Goal: Task Accomplishment & Management: Use online tool/utility

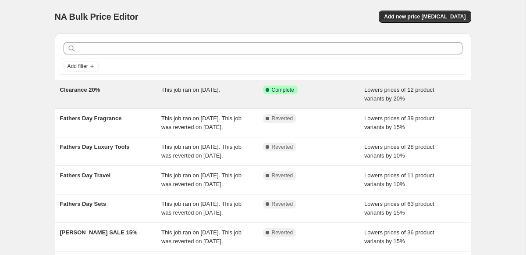
click at [119, 98] on div "Clearance 20%" at bounding box center [111, 94] width 102 height 18
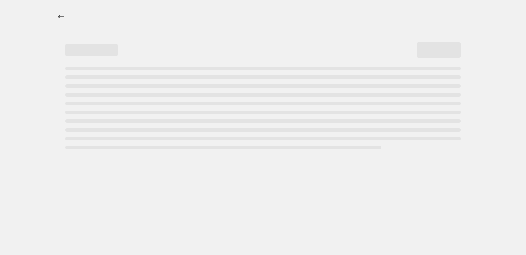
select select "percentage"
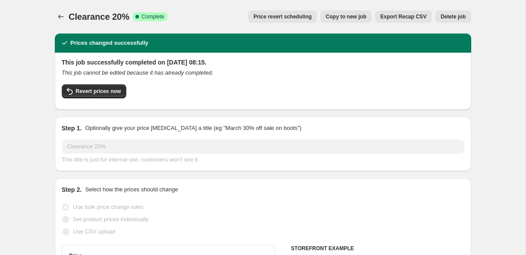
select select "tag"
click at [60, 18] on icon "Price change jobs" at bounding box center [61, 16] width 9 height 9
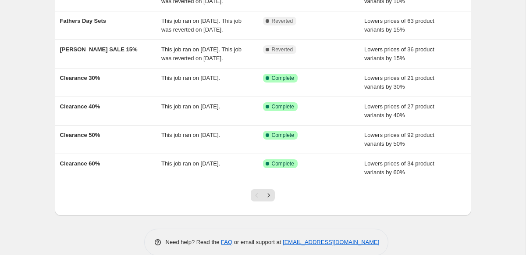
scroll to position [189, 0]
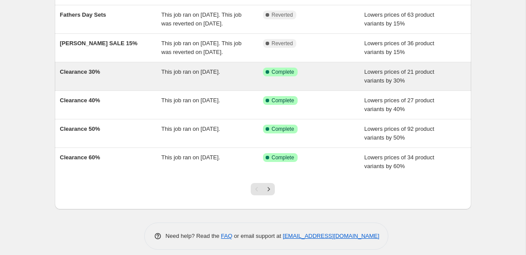
click at [92, 75] on span "Clearance 30%" at bounding box center [80, 71] width 40 height 7
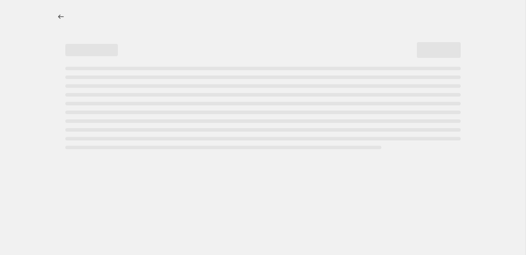
select select "percentage"
select select "tag"
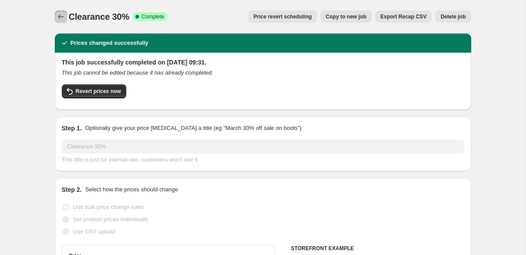
click at [57, 14] on icon "Price change jobs" at bounding box center [61, 16] width 9 height 9
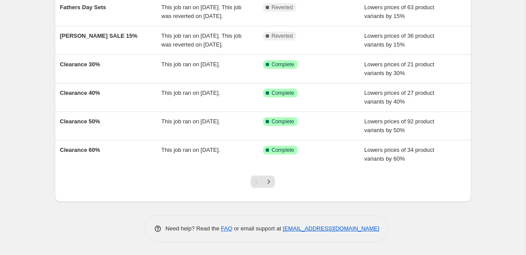
scroll to position [241, 0]
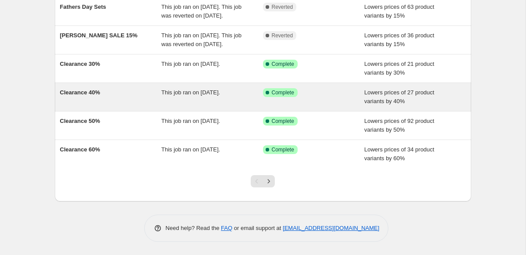
click at [94, 89] on span "Clearance 40%" at bounding box center [80, 92] width 40 height 7
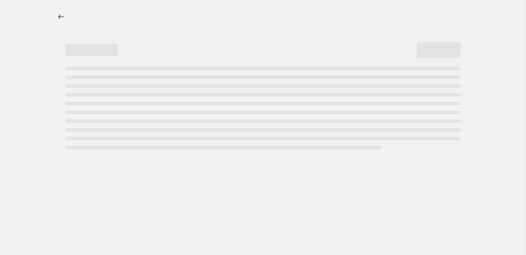
select select "percentage"
select select "tag"
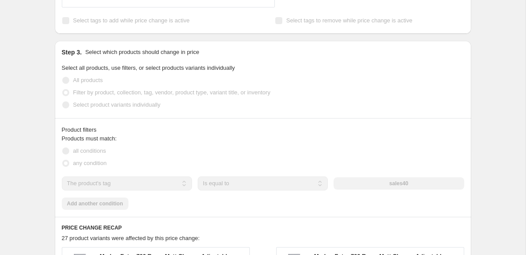
scroll to position [454, 0]
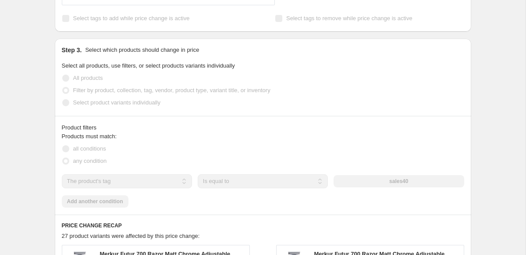
click at [170, 19] on span "Select tags to add while price change is active" at bounding box center [131, 18] width 117 height 7
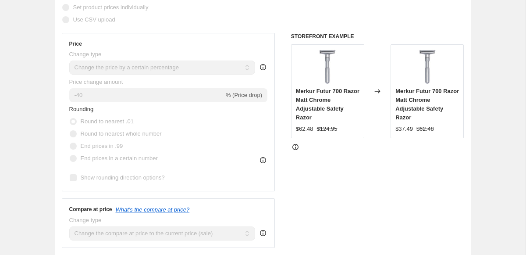
scroll to position [0, 0]
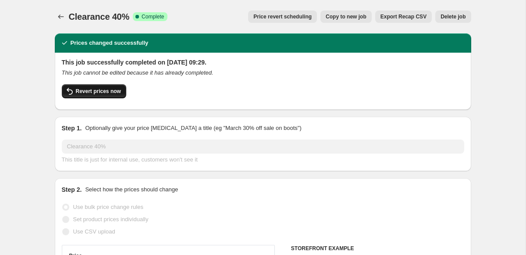
click at [97, 91] on span "Revert prices now" at bounding box center [98, 91] width 45 height 7
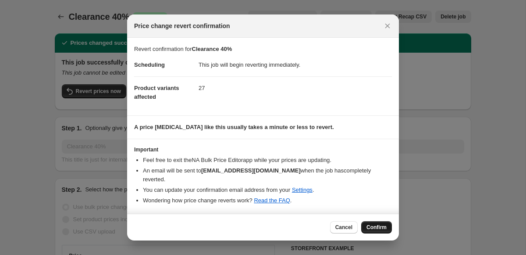
click at [375, 226] on span "Confirm" at bounding box center [376, 226] width 20 height 7
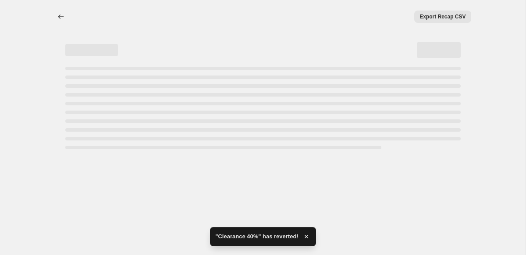
select select "percentage"
select select "tag"
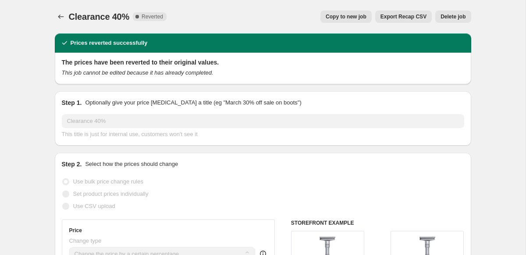
click at [346, 15] on span "Copy to new job" at bounding box center [346, 16] width 41 height 7
select select "percentage"
select select "tag"
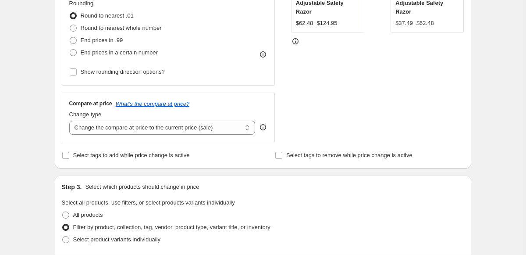
scroll to position [237, 0]
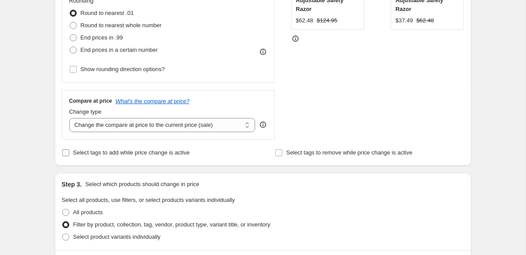
click at [64, 153] on input "Select tags to add while price change is active" at bounding box center [65, 152] width 7 height 7
checkbox input "true"
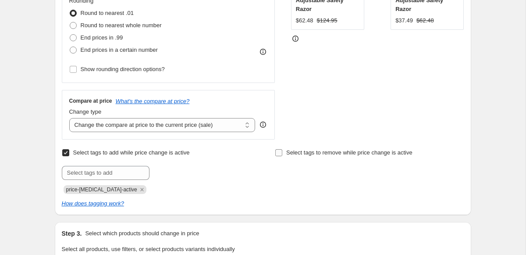
click at [278, 149] on input "Select tags to remove while price change is active" at bounding box center [278, 152] width 7 height 7
checkbox input "true"
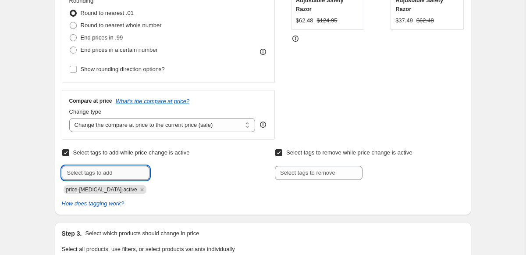
click at [95, 172] on input "text" at bounding box center [106, 173] width 88 height 14
type input "Sales40"
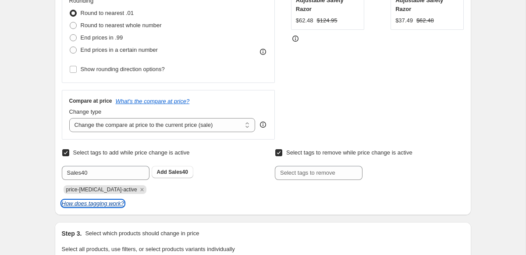
click at [103, 200] on icon "How does tagging work?" at bounding box center [93, 203] width 62 height 7
click at [64, 149] on input "Select tags to add while price change is active" at bounding box center [65, 152] width 7 height 7
checkbox input "false"
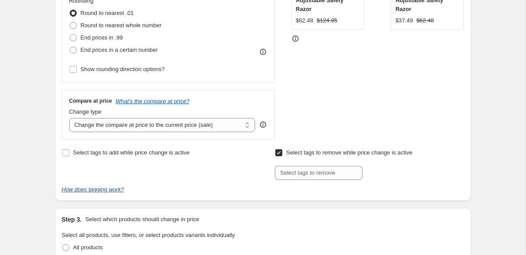
click at [278, 154] on input "Select tags to remove while price change is active" at bounding box center [278, 152] width 7 height 7
checkbox input "false"
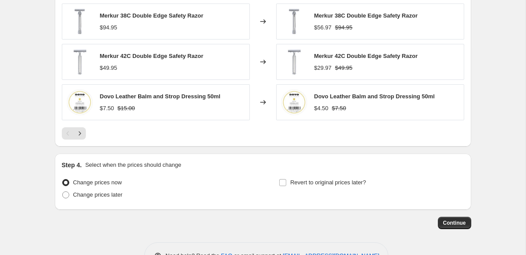
scroll to position [723, 0]
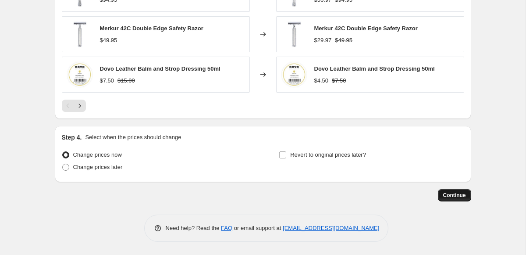
click at [452, 196] on span "Continue" at bounding box center [454, 194] width 23 height 7
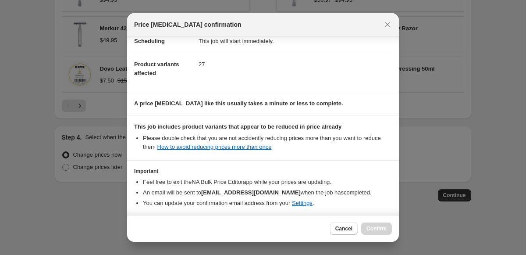
scroll to position [114, 0]
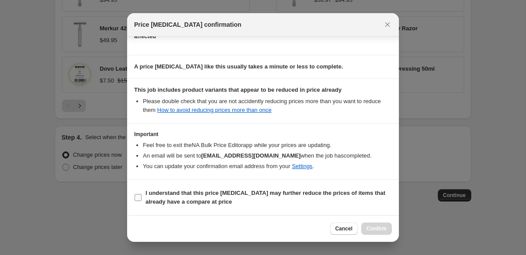
click at [135, 198] on input "I understand that this price [MEDICAL_DATA] may further reduce the prices of it…" at bounding box center [138, 197] width 7 height 7
checkbox input "true"
click at [381, 231] on span "Confirm" at bounding box center [376, 228] width 20 height 7
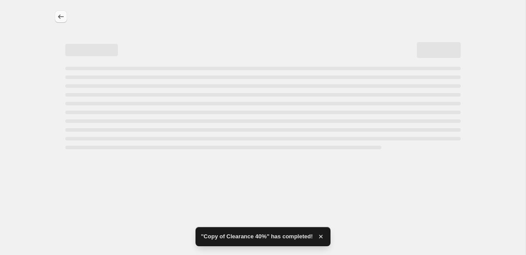
select select "percentage"
select select "tag"
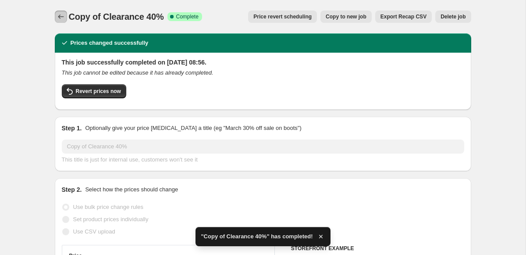
click at [60, 14] on icon "Price change jobs" at bounding box center [61, 16] width 9 height 9
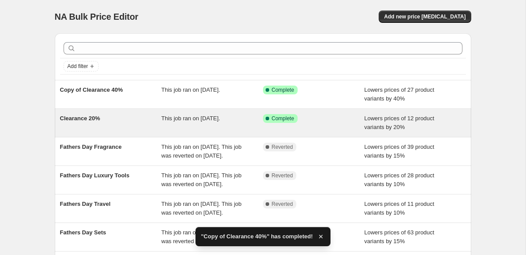
click at [86, 117] on span "Clearance 20%" at bounding box center [80, 118] width 40 height 7
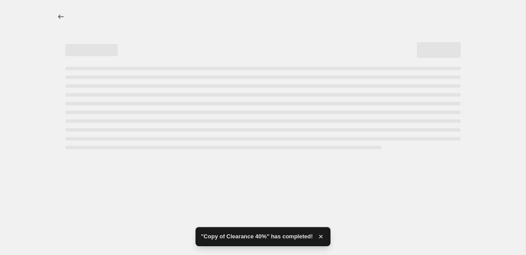
select select "percentage"
select select "tag"
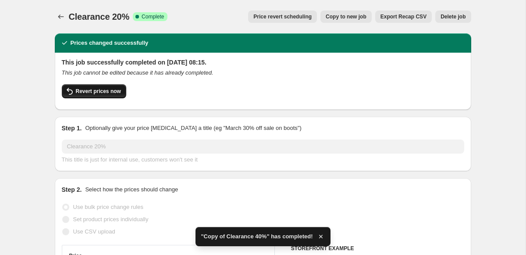
click at [85, 95] on button "Revert prices now" at bounding box center [94, 91] width 64 height 14
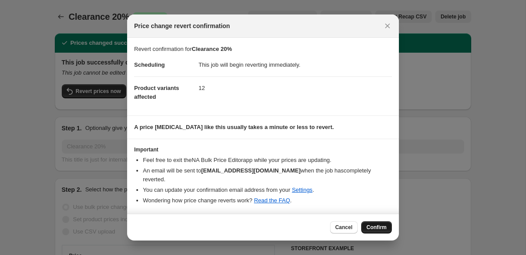
click at [378, 223] on button "Confirm" at bounding box center [376, 227] width 31 height 12
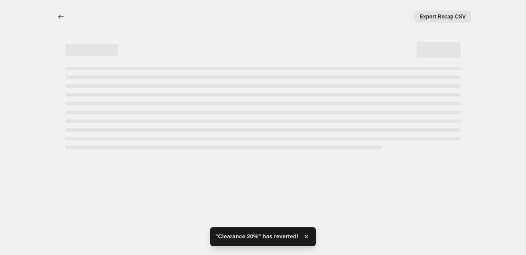
select select "percentage"
select select "tag"
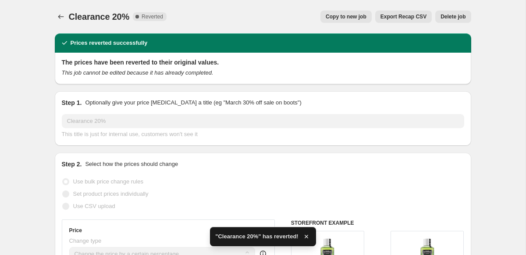
click at [351, 20] on span "Copy to new job" at bounding box center [346, 16] width 41 height 7
select select "percentage"
select select "tag"
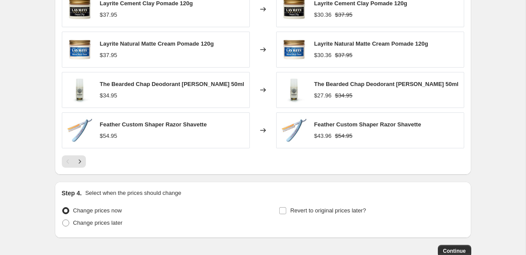
scroll to position [720, 0]
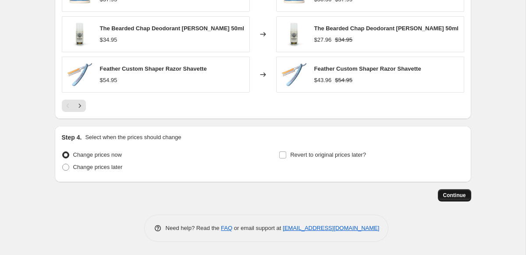
click at [456, 198] on span "Continue" at bounding box center [454, 194] width 23 height 7
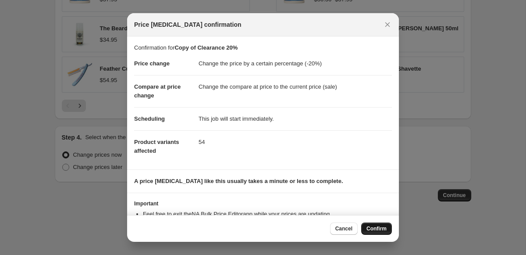
click at [375, 227] on span "Confirm" at bounding box center [376, 228] width 20 height 7
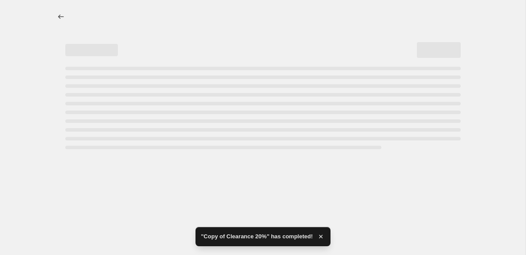
select select "percentage"
select select "tag"
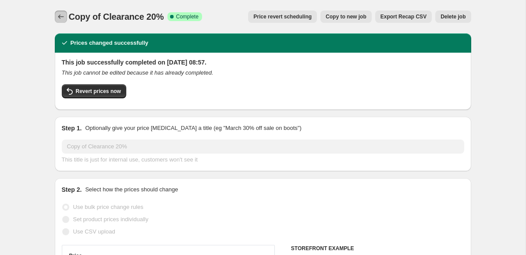
click at [57, 15] on icon "Price change jobs" at bounding box center [61, 16] width 9 height 9
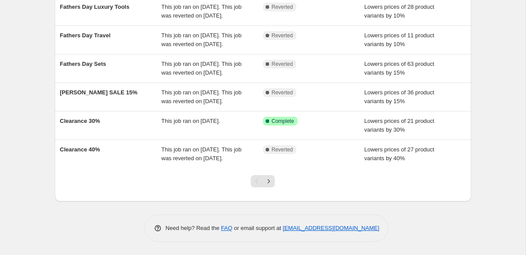
scroll to position [214, 0]
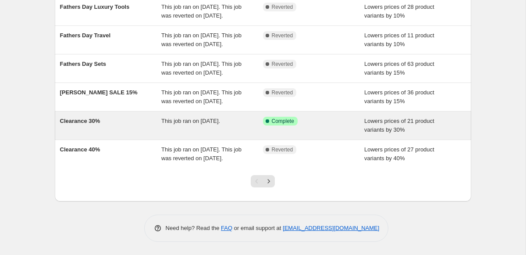
click at [77, 124] on span "Clearance 30%" at bounding box center [80, 120] width 40 height 7
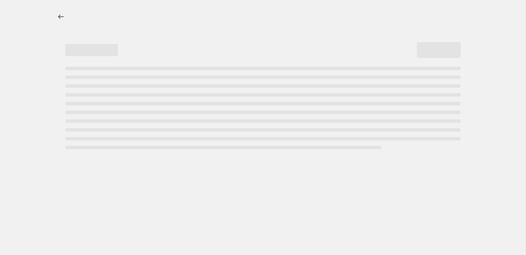
select select "percentage"
select select "tag"
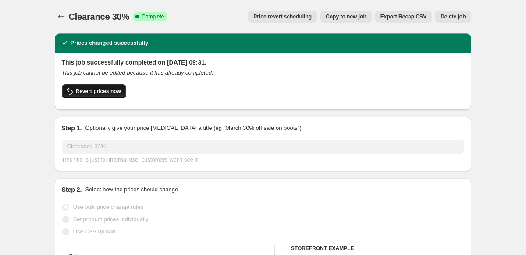
click at [101, 94] on span "Revert prices now" at bounding box center [98, 91] width 45 height 7
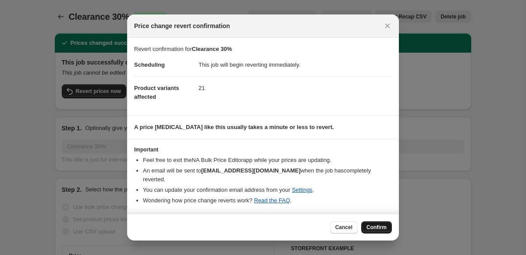
click at [375, 222] on button "Confirm" at bounding box center [376, 227] width 31 height 12
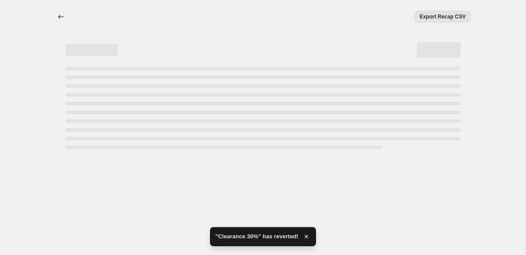
select select "percentage"
select select "tag"
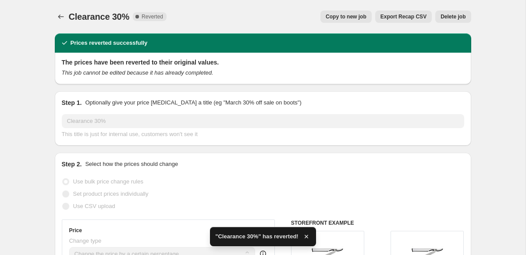
click at [336, 14] on span "Copy to new job" at bounding box center [346, 16] width 41 height 7
select select "percentage"
select select "tag"
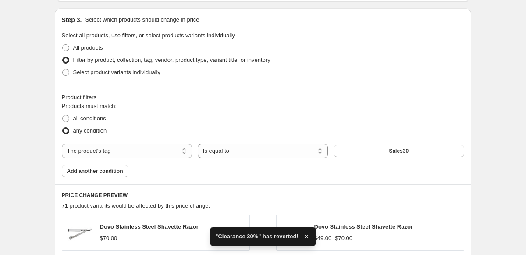
scroll to position [723, 0]
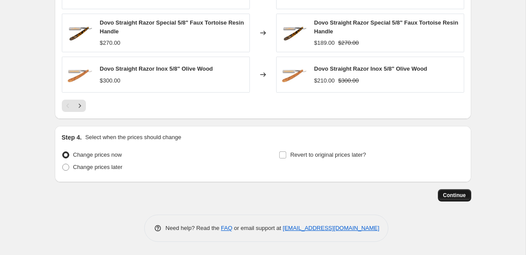
click at [456, 201] on button "Continue" at bounding box center [454, 195] width 33 height 12
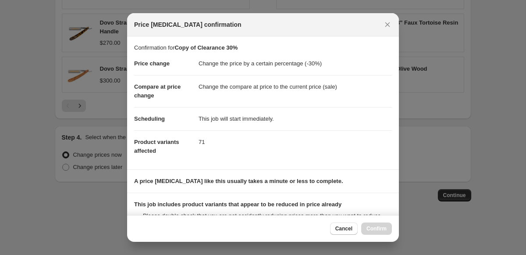
scroll to position [114, 0]
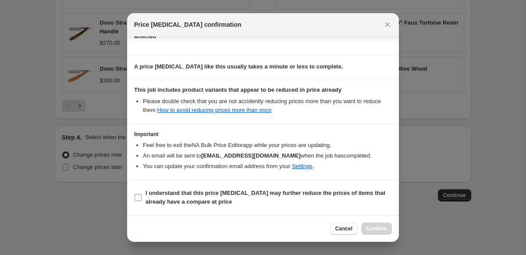
click at [152, 197] on span "I understand that this price [MEDICAL_DATA] may further reduce the prices of it…" at bounding box center [268, 197] width 246 height 18
click at [142, 197] on input "I understand that this price [MEDICAL_DATA] may further reduce the prices of it…" at bounding box center [138, 197] width 7 height 7
checkbox input "true"
click at [378, 227] on span "Confirm" at bounding box center [376, 228] width 20 height 7
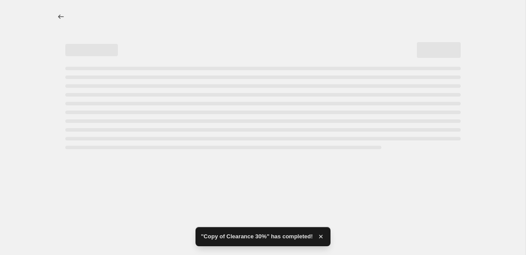
select select "percentage"
select select "tag"
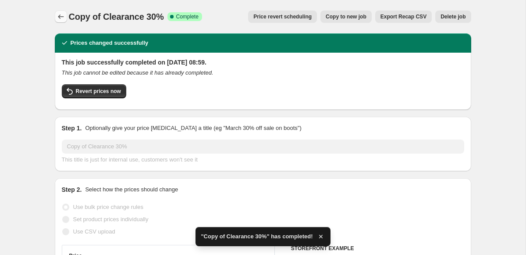
click at [56, 18] on button "Price change jobs" at bounding box center [61, 17] width 12 height 12
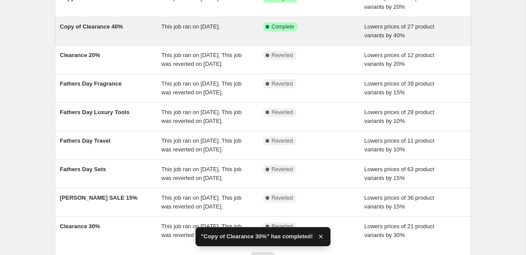
scroll to position [258, 0]
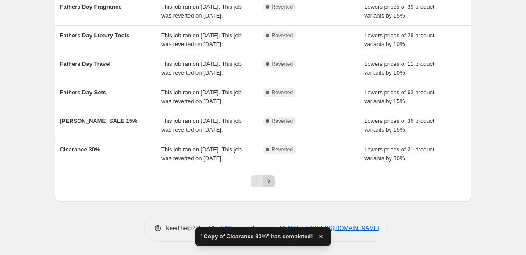
click at [272, 179] on icon "Next" at bounding box center [268, 181] width 9 height 9
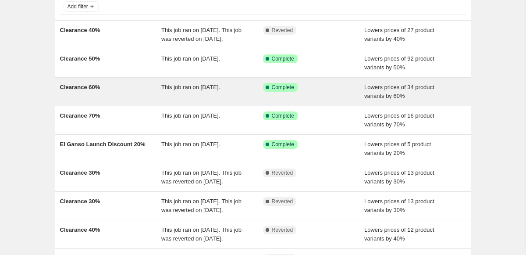
scroll to position [60, 0]
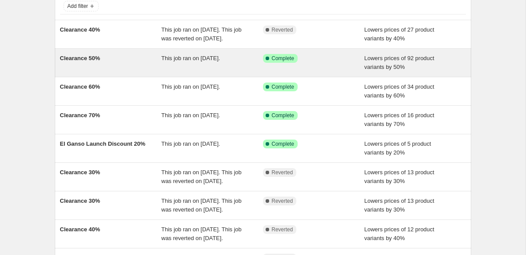
click at [117, 71] on div "Clearance 50%" at bounding box center [111, 63] width 102 height 18
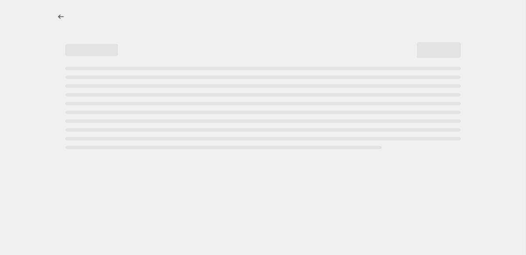
select select "percentage"
select select "tag"
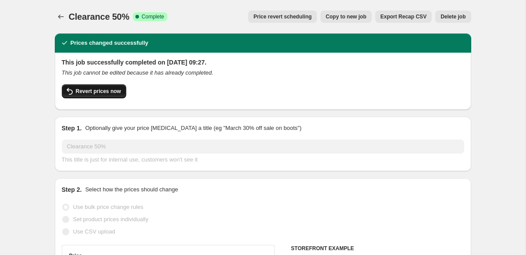
click at [91, 91] on span "Revert prices now" at bounding box center [98, 91] width 45 height 7
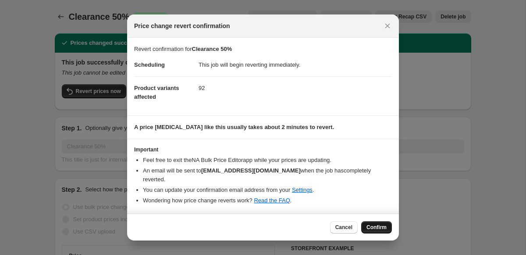
click at [375, 226] on span "Confirm" at bounding box center [376, 226] width 20 height 7
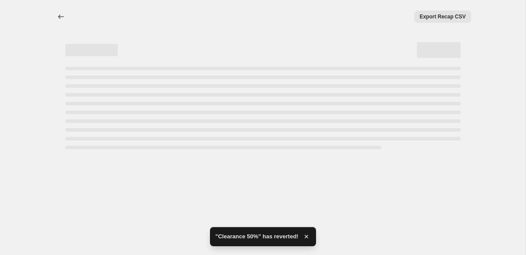
select select "percentage"
select select "tag"
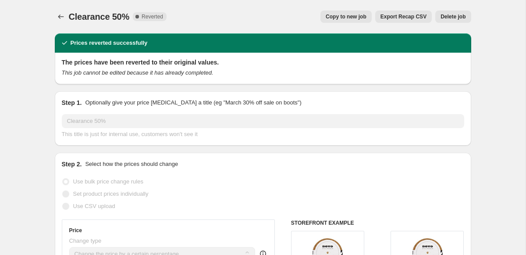
click at [344, 18] on span "Copy to new job" at bounding box center [346, 16] width 41 height 7
select select "percentage"
select select "tag"
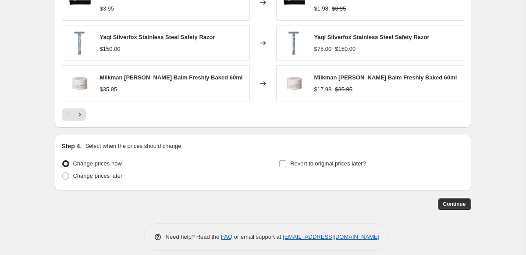
scroll to position [723, 0]
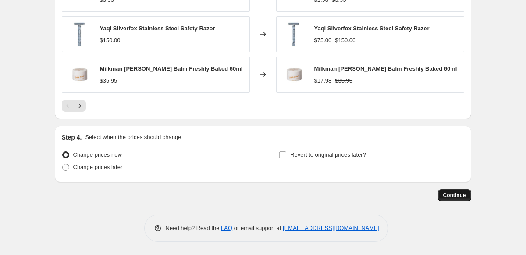
click at [446, 195] on span "Continue" at bounding box center [454, 194] width 23 height 7
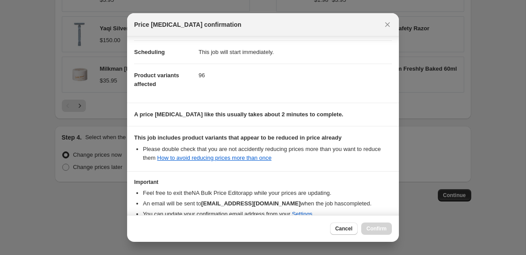
scroll to position [114, 0]
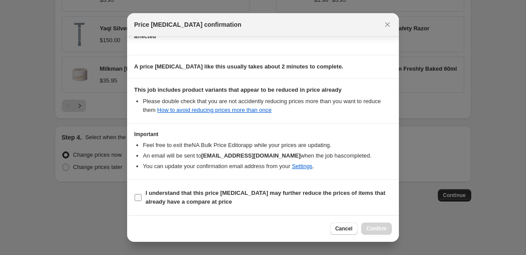
click at [134, 199] on span ":r123:" at bounding box center [138, 197] width 8 height 8
click at [135, 199] on input "I understand that this price [MEDICAL_DATA] may further reduce the prices of it…" at bounding box center [138, 197] width 7 height 7
checkbox input "true"
click at [378, 223] on button "Confirm" at bounding box center [376, 228] width 31 height 12
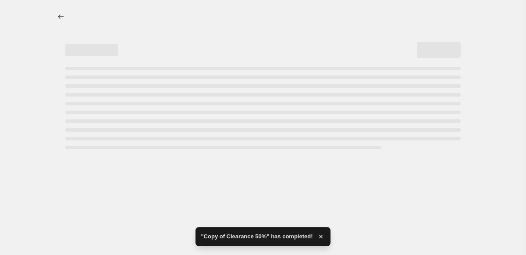
select select "percentage"
select select "tag"
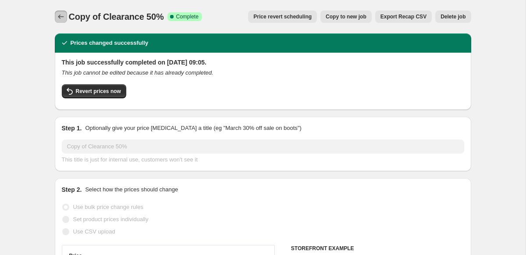
click at [60, 17] on icon "Price change jobs" at bounding box center [61, 16] width 9 height 9
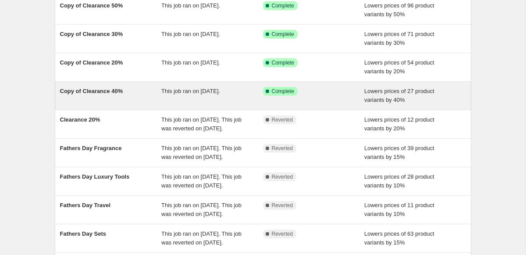
scroll to position [249, 0]
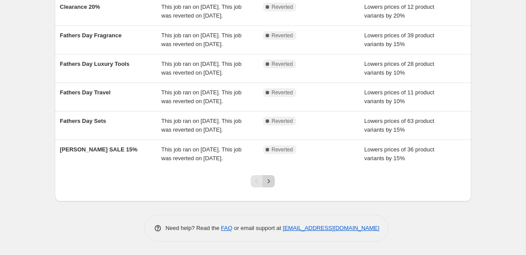
click at [273, 180] on button "Next" at bounding box center [268, 181] width 12 height 12
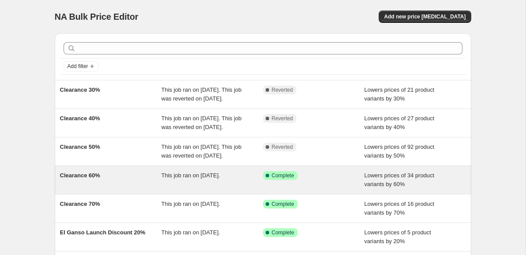
click at [120, 188] on div "Clearance 60%" at bounding box center [111, 180] width 102 height 18
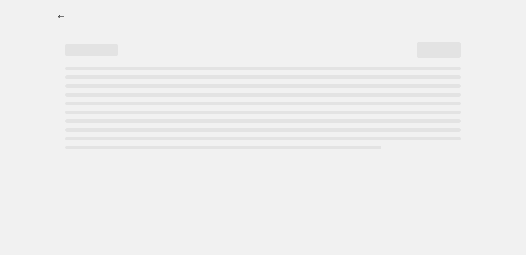
select select "percentage"
select select "tag"
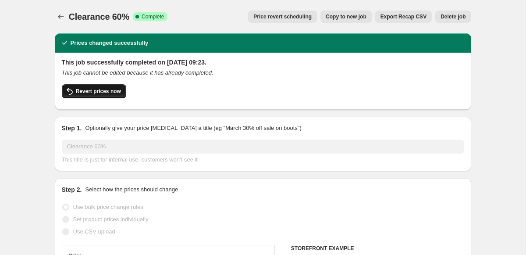
click at [103, 92] on span "Revert prices now" at bounding box center [98, 91] width 45 height 7
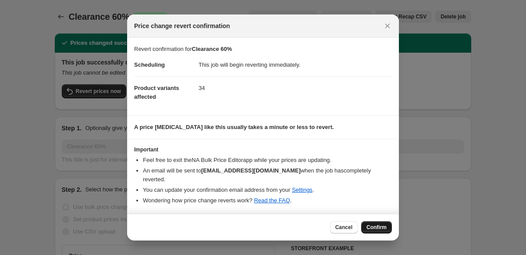
click at [371, 226] on span "Confirm" at bounding box center [376, 226] width 20 height 7
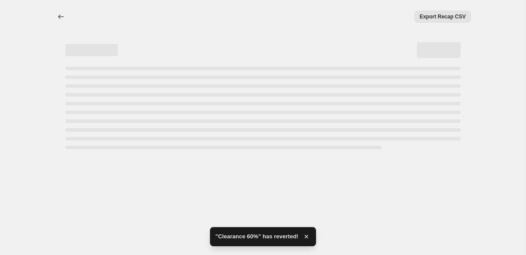
select select "percentage"
select select "tag"
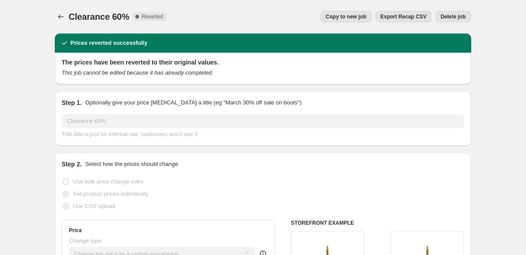
click at [336, 16] on span "Copy to new job" at bounding box center [346, 16] width 41 height 7
select select "percentage"
select select "tag"
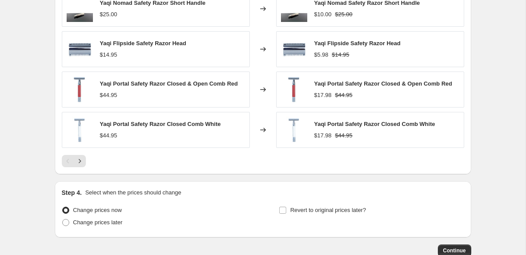
scroll to position [720, 0]
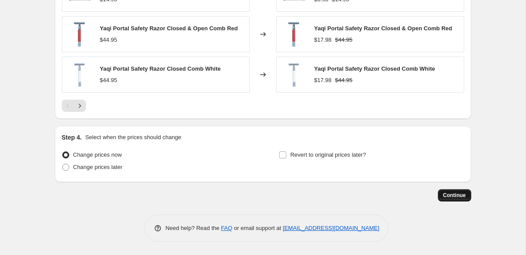
click at [456, 195] on span "Continue" at bounding box center [454, 194] width 23 height 7
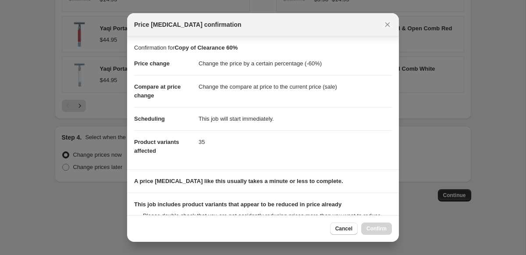
scroll to position [114, 0]
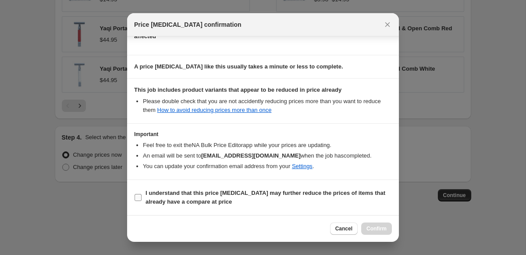
click at [137, 199] on input "I understand that this price [MEDICAL_DATA] may further reduce the prices of it…" at bounding box center [138, 197] width 7 height 7
checkbox input "true"
click at [374, 230] on span "Confirm" at bounding box center [376, 228] width 20 height 7
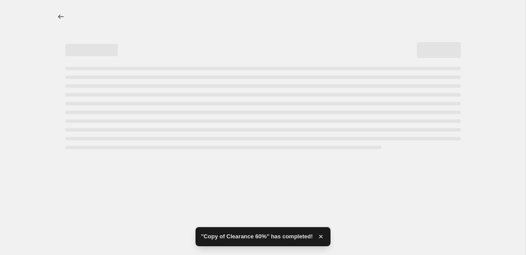
select select "percentage"
select select "tag"
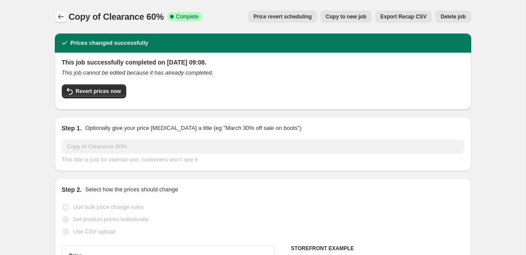
click at [61, 20] on icon "Price change jobs" at bounding box center [61, 16] width 9 height 9
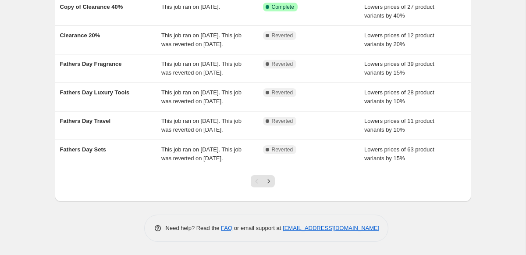
scroll to position [241, 0]
click at [274, 180] on button "Next" at bounding box center [268, 181] width 12 height 12
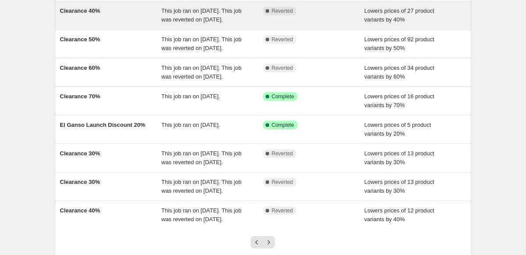
scroll to position [138, 0]
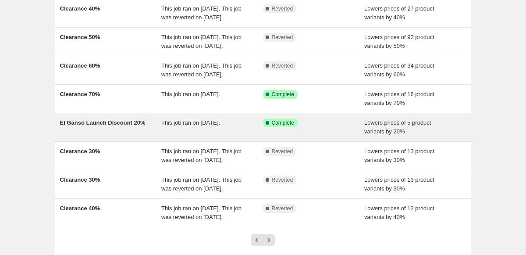
click at [126, 136] on div "El Ganso Launch Discount 20%" at bounding box center [111, 127] width 102 height 18
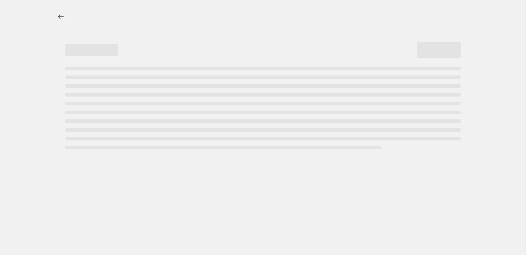
select select "percentage"
select select "tag"
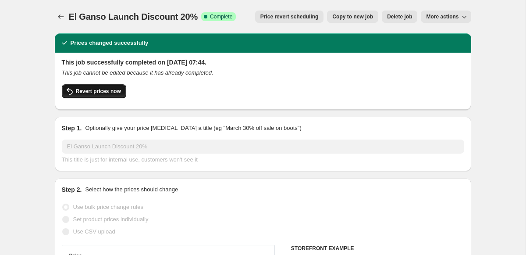
click at [110, 94] on span "Revert prices now" at bounding box center [98, 91] width 45 height 7
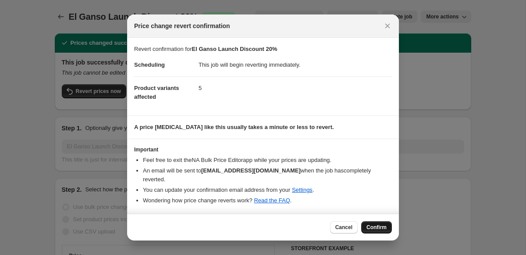
click at [385, 229] on span "Confirm" at bounding box center [376, 226] width 20 height 7
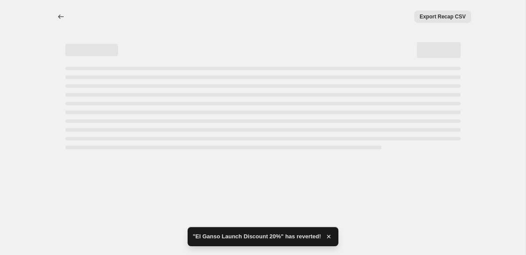
select select "percentage"
select select "tag"
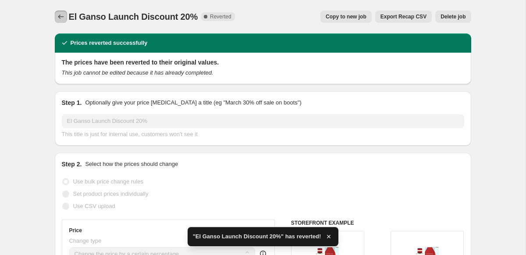
click at [60, 14] on icon "Price change jobs" at bounding box center [61, 16] width 9 height 9
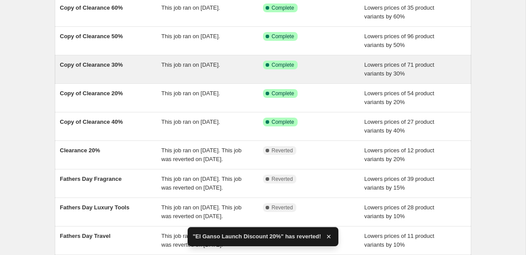
scroll to position [241, 0]
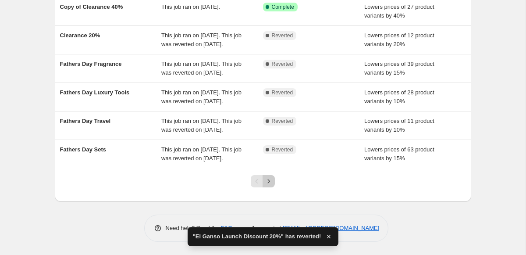
click at [268, 181] on icon "Next" at bounding box center [268, 181] width 9 height 9
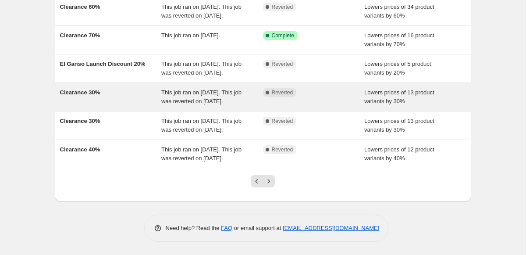
scroll to position [271, 0]
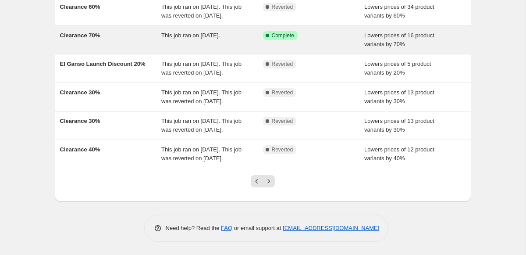
click at [109, 31] on div "Clearance 70%" at bounding box center [111, 40] width 102 height 18
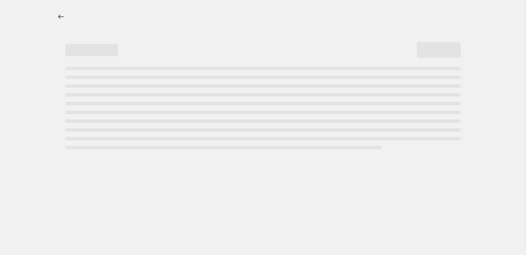
select select "percentage"
select select "tag"
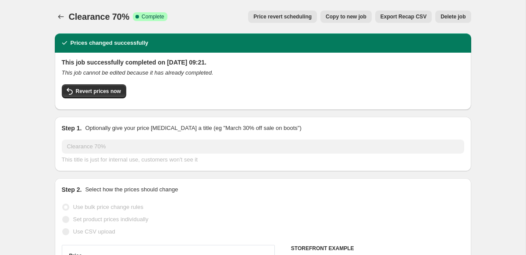
click at [279, 18] on span "Price revert scheduling" at bounding box center [282, 16] width 58 height 7
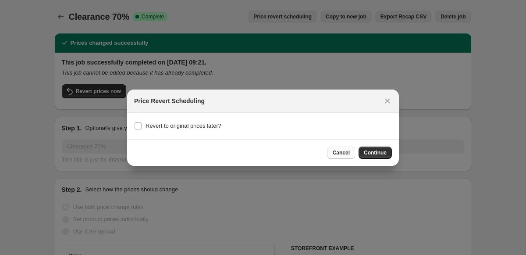
click at [342, 149] on span "Cancel" at bounding box center [341, 152] width 17 height 7
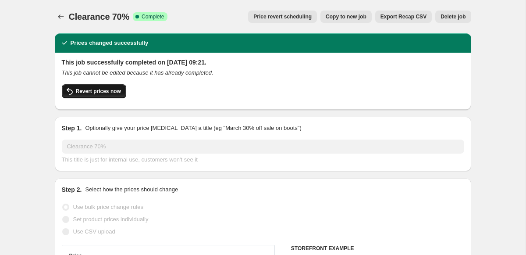
click at [108, 92] on span "Revert prices now" at bounding box center [98, 91] width 45 height 7
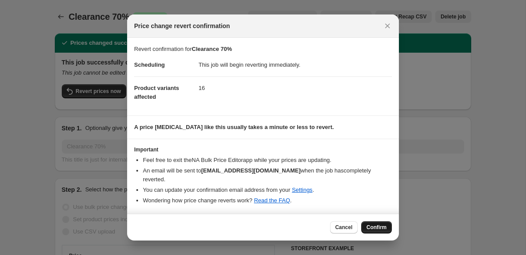
click at [375, 226] on span "Confirm" at bounding box center [376, 226] width 20 height 7
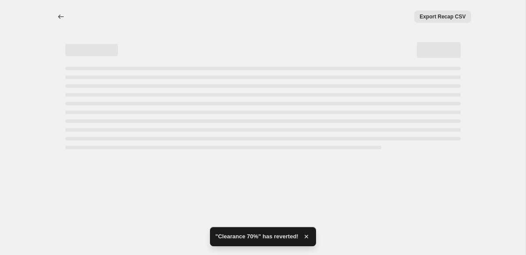
select select "percentage"
select select "tag"
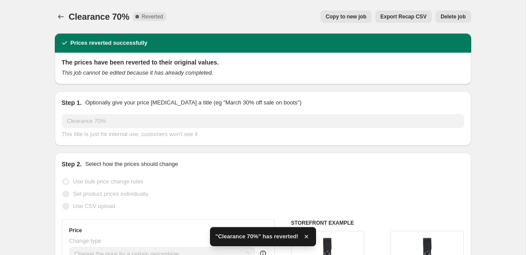
click at [344, 17] on span "Copy to new job" at bounding box center [346, 16] width 41 height 7
select select "percentage"
select select "tag"
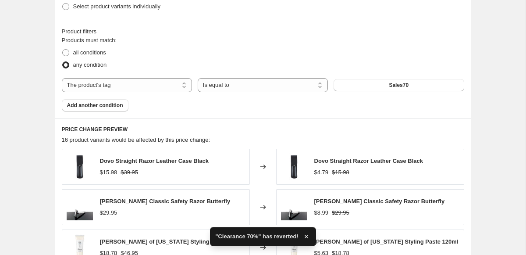
scroll to position [720, 0]
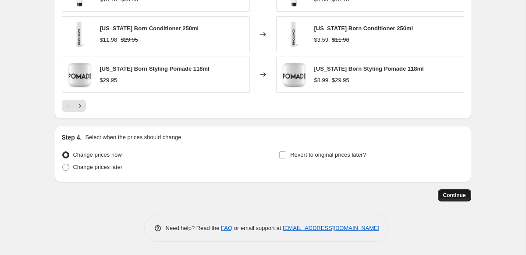
click at [452, 193] on span "Continue" at bounding box center [454, 194] width 23 height 7
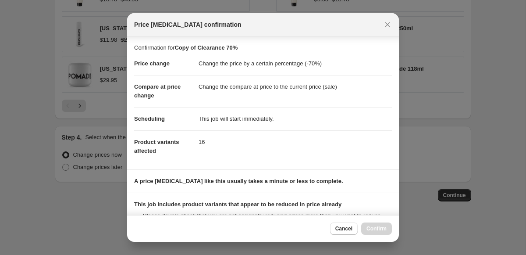
scroll to position [114, 0]
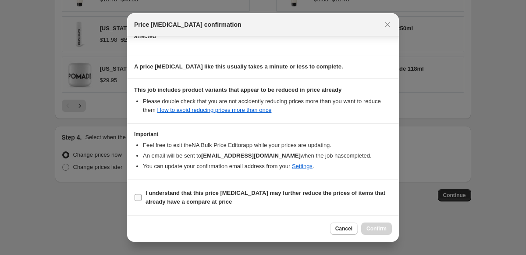
click at [136, 199] on input "I understand that this price [MEDICAL_DATA] may further reduce the prices of it…" at bounding box center [138, 197] width 7 height 7
checkbox input "true"
click at [378, 233] on button "Confirm" at bounding box center [376, 228] width 31 height 12
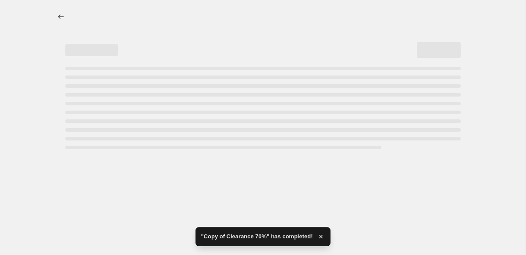
select select "percentage"
select select "tag"
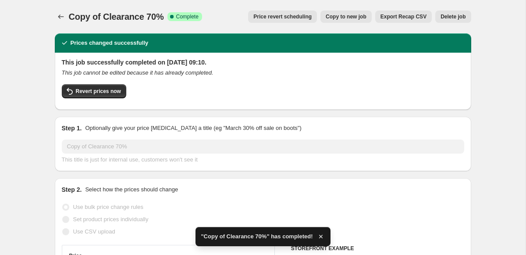
click at [64, 9] on div "Copy of Clearance 70%. This page is ready Copy of Clearance 70% Success Complet…" at bounding box center [263, 16] width 416 height 33
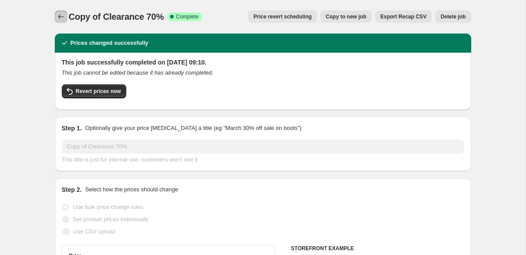
click at [60, 15] on icon "Price change jobs" at bounding box center [61, 16] width 9 height 9
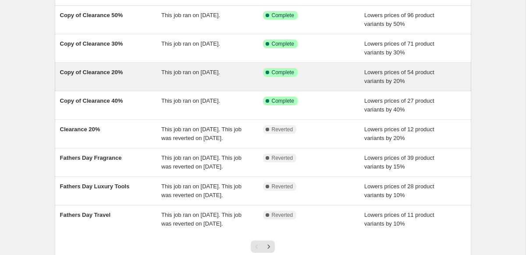
scroll to position [232, 0]
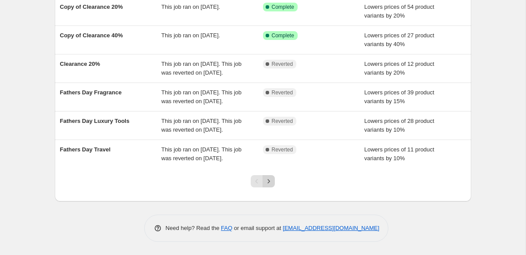
click at [269, 177] on icon "Next" at bounding box center [268, 181] width 9 height 9
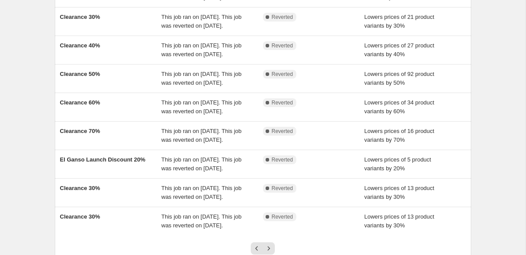
scroll to position [284, 0]
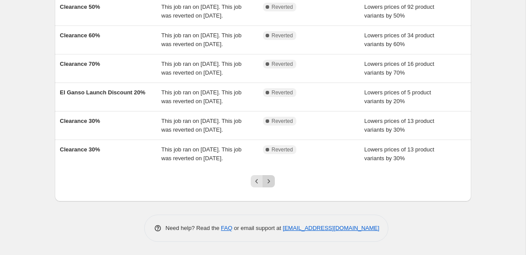
click at [270, 182] on icon "Next" at bounding box center [268, 181] width 9 height 9
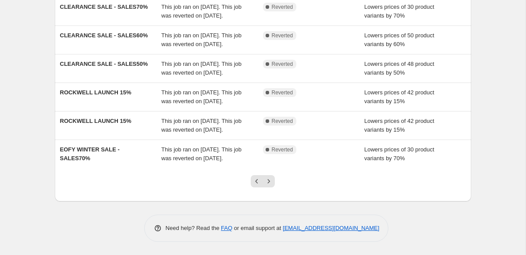
scroll to position [267, 0]
click at [271, 182] on icon "Next" at bounding box center [268, 181] width 9 height 9
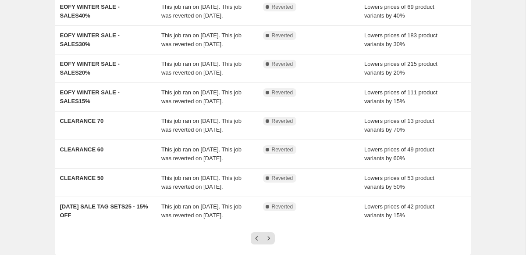
scroll to position [284, 0]
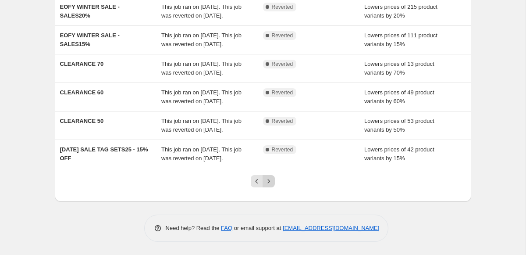
click at [266, 182] on icon "Next" at bounding box center [268, 181] width 9 height 9
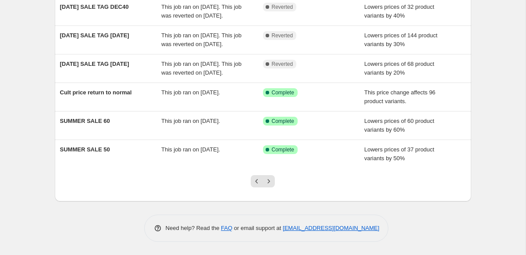
scroll to position [258, 0]
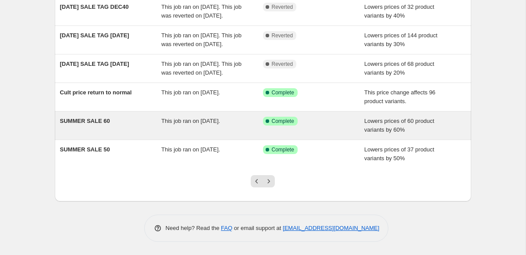
click at [133, 124] on div "SUMMER SALE 60" at bounding box center [111, 126] width 102 height 18
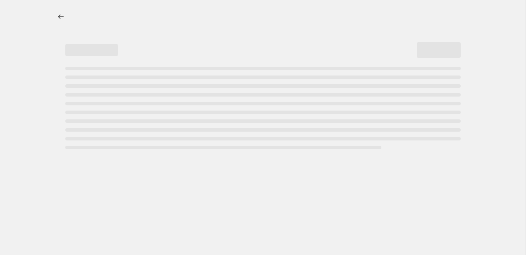
select select "percentage"
select select "tag"
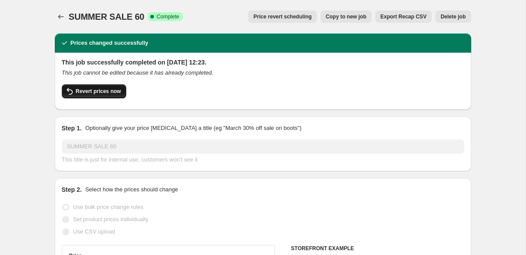
click at [89, 91] on span "Revert prices now" at bounding box center [98, 91] width 45 height 7
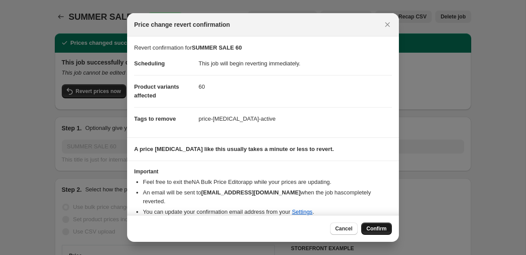
click at [372, 223] on button "Confirm" at bounding box center [376, 228] width 31 height 12
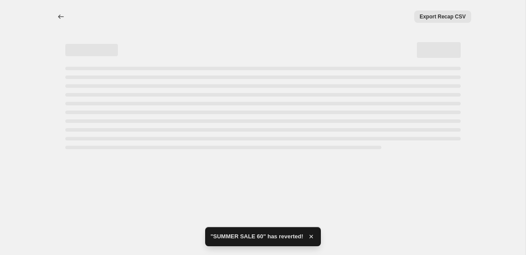
select select "percentage"
select select "tag"
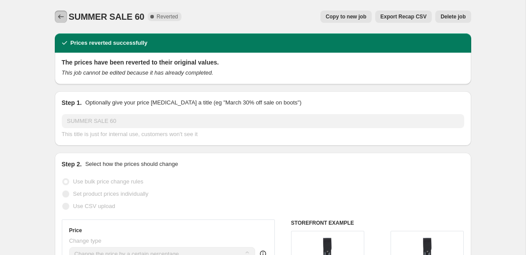
click at [57, 15] on icon "Price change jobs" at bounding box center [61, 16] width 9 height 9
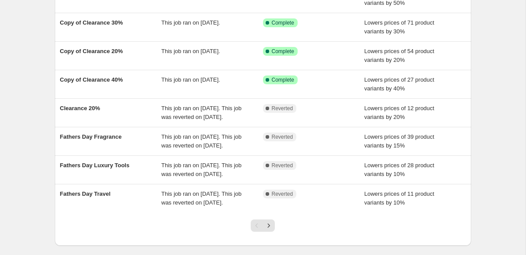
scroll to position [232, 0]
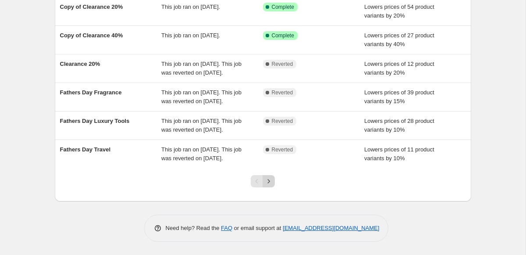
click at [270, 180] on icon "Next" at bounding box center [268, 181] width 9 height 9
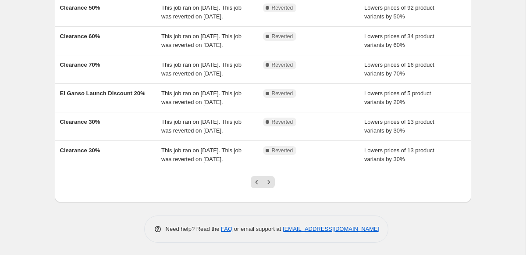
scroll to position [284, 0]
click at [270, 184] on icon "Next" at bounding box center [268, 181] width 9 height 9
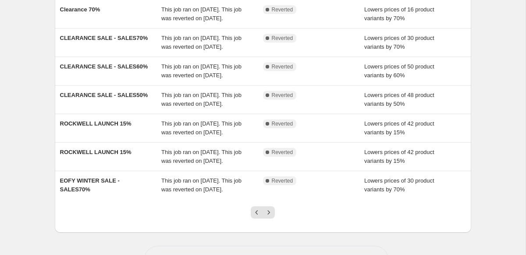
scroll to position [267, 0]
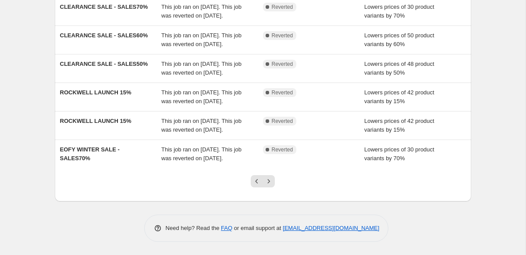
click at [270, 184] on icon "Next" at bounding box center [268, 181] width 9 height 9
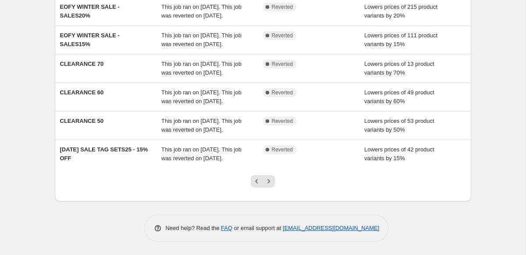
scroll to position [284, 0]
click at [270, 184] on icon "Next" at bounding box center [268, 181] width 9 height 9
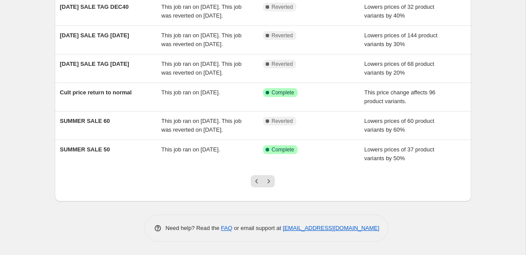
scroll to position [267, 0]
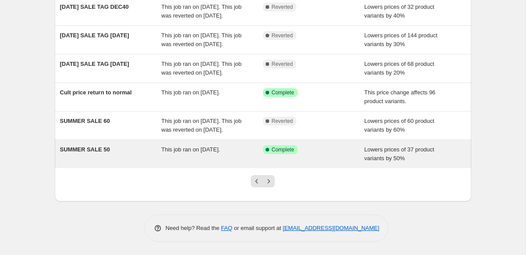
click at [98, 153] on div "SUMMER SALE 50" at bounding box center [111, 154] width 102 height 18
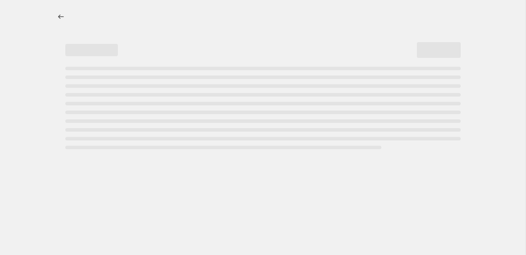
select select "percentage"
select select "tag"
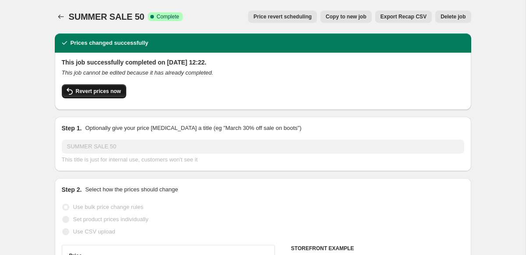
click at [110, 89] on span "Revert prices now" at bounding box center [98, 91] width 45 height 7
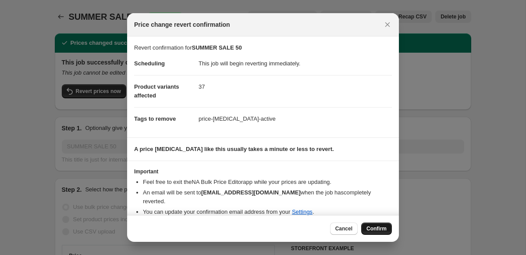
click at [379, 229] on span "Confirm" at bounding box center [376, 228] width 20 height 7
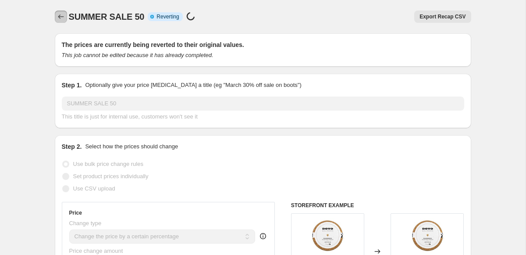
click at [59, 18] on icon "Price change jobs" at bounding box center [61, 16] width 9 height 9
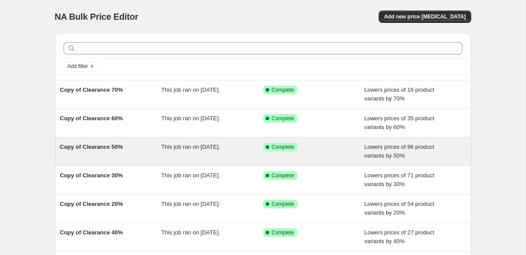
scroll to position [232, 0]
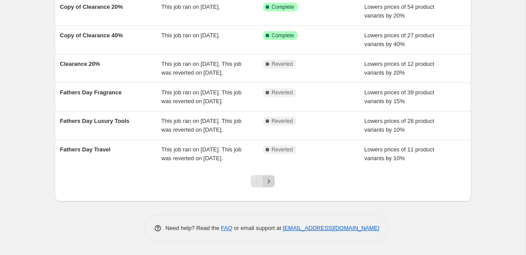
click at [272, 180] on icon "Next" at bounding box center [268, 181] width 9 height 9
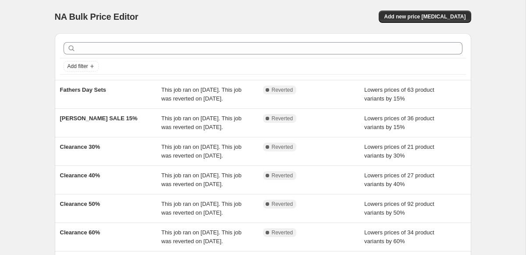
scroll to position [284, 0]
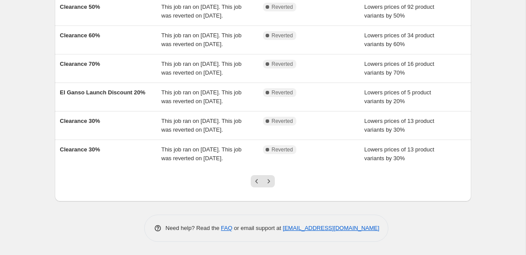
click at [272, 180] on icon "Next" at bounding box center [268, 181] width 9 height 9
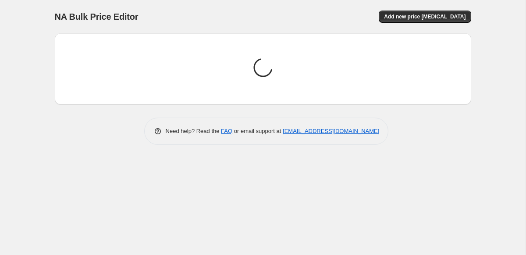
scroll to position [0, 0]
click at [272, 180] on div "NA Bulk Price Editor. This page is ready NA Bulk Price Editor Add new price [ME…" at bounding box center [262, 127] width 525 height 255
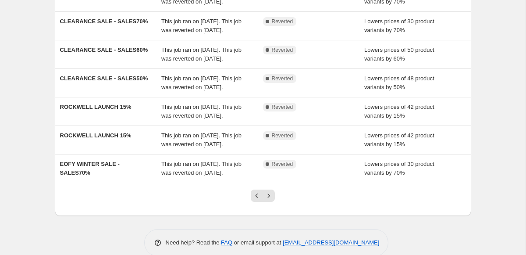
scroll to position [267, 0]
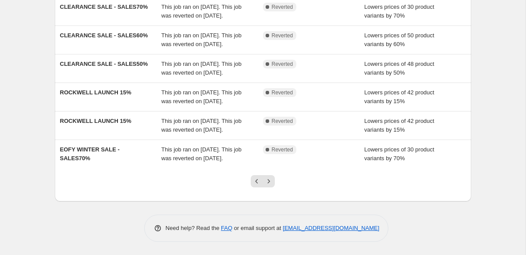
click at [272, 180] on icon "Next" at bounding box center [268, 181] width 9 height 9
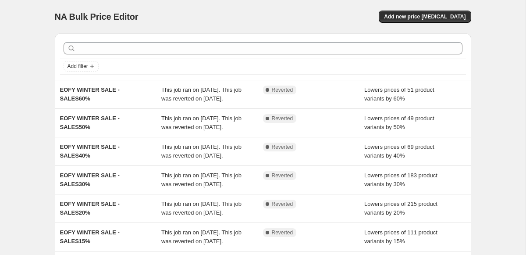
scroll to position [284, 0]
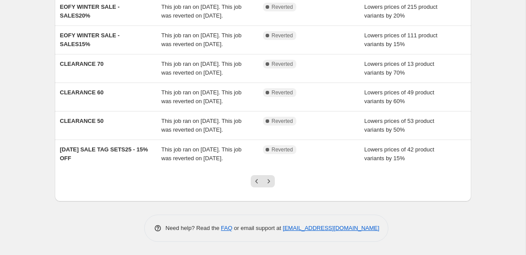
click at [272, 180] on icon "Next" at bounding box center [268, 181] width 9 height 9
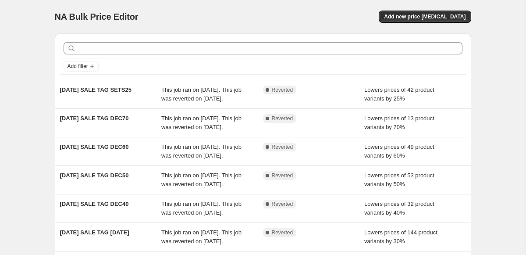
scroll to position [276, 0]
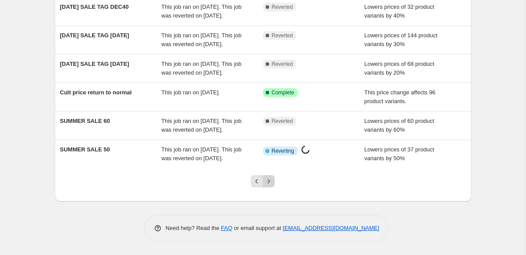
click at [269, 181] on icon "Next" at bounding box center [269, 181] width 2 height 4
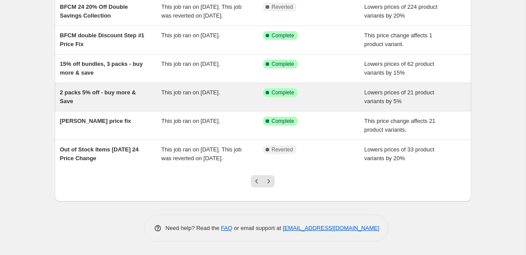
scroll to position [214, 0]
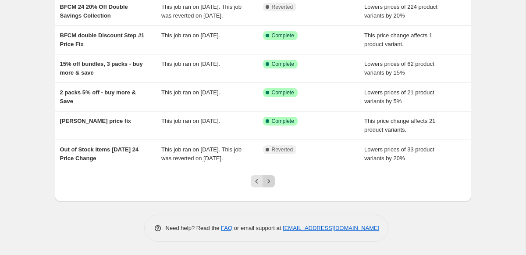
click at [266, 187] on button "Next" at bounding box center [268, 181] width 12 height 12
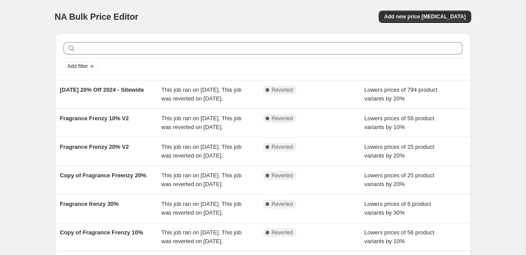
scroll to position [276, 0]
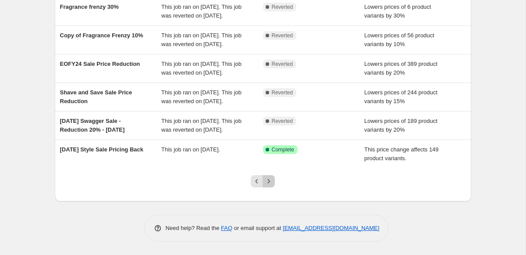
click at [269, 184] on icon "Next" at bounding box center [268, 181] width 9 height 9
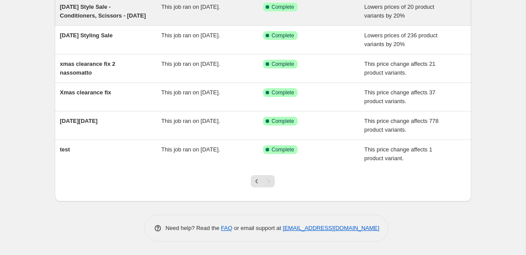
scroll to position [120, 0]
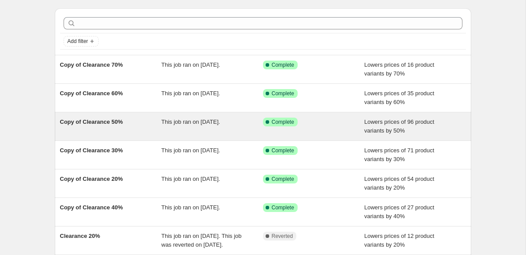
scroll to position [29, 0]
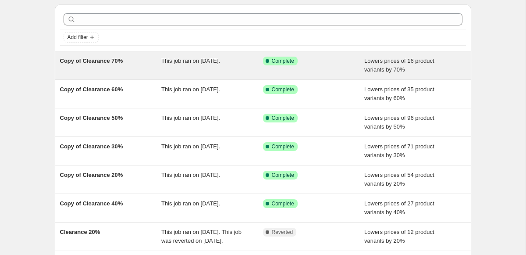
click at [94, 58] on span "Copy of Clearance 70%" at bounding box center [91, 60] width 63 height 7
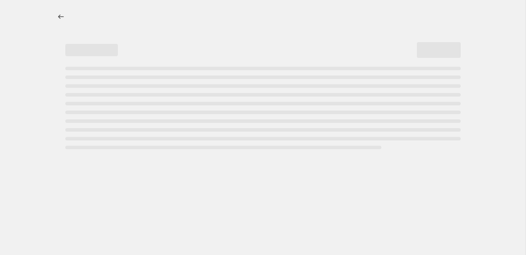
select select "percentage"
select select "tag"
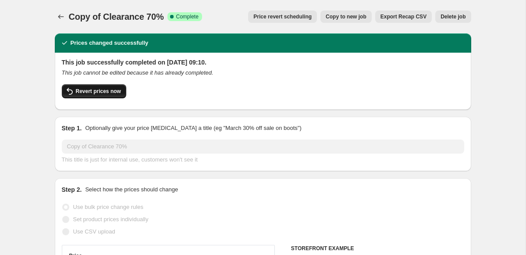
click at [89, 94] on span "Revert prices now" at bounding box center [98, 91] width 45 height 7
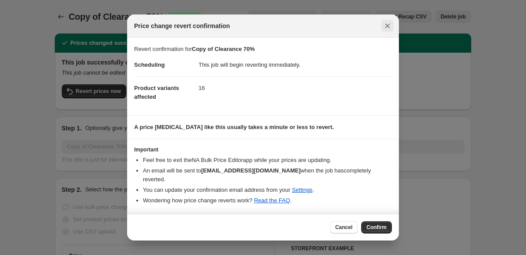
click at [388, 24] on icon "Close" at bounding box center [387, 25] width 9 height 9
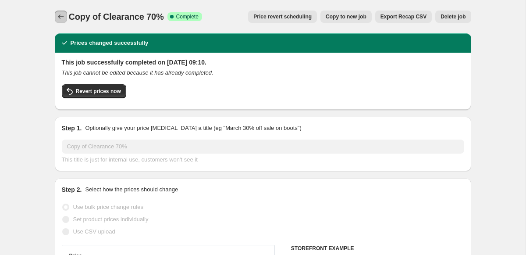
click at [57, 16] on icon "Price change jobs" at bounding box center [61, 16] width 9 height 9
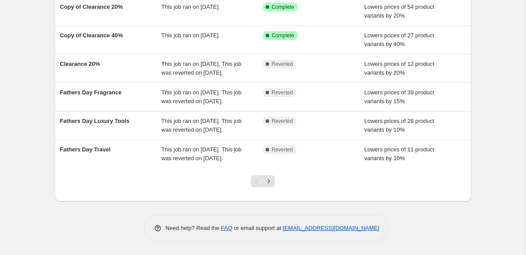
scroll to position [232, 0]
click at [271, 179] on icon "Next" at bounding box center [268, 181] width 9 height 9
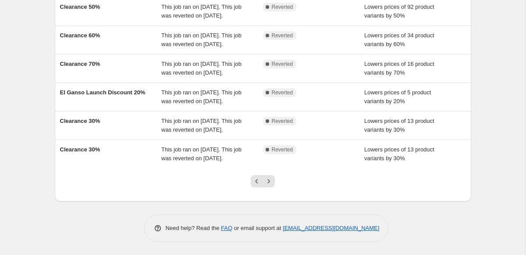
scroll to position [284, 0]
click at [271, 179] on icon "Next" at bounding box center [268, 181] width 9 height 9
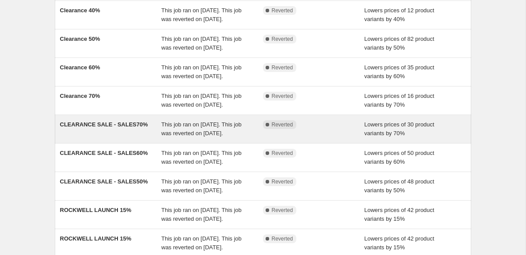
scroll to position [0, 0]
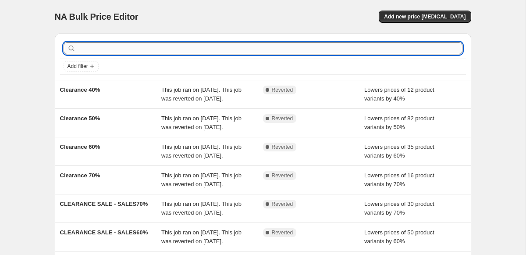
click at [118, 54] on input "text" at bounding box center [270, 48] width 385 height 12
type input "sales"
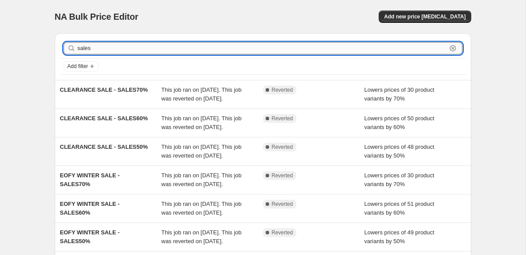
click at [117, 49] on input "sales" at bounding box center [262, 48] width 369 height 12
type input "sale"
click at [123, 44] on input "sale" at bounding box center [262, 48] width 369 height 12
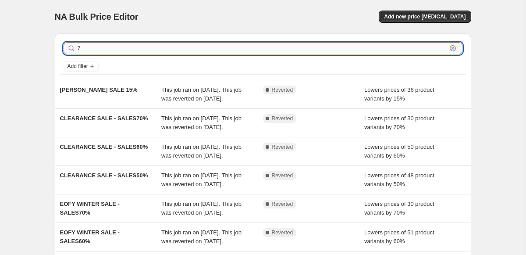
type input "70"
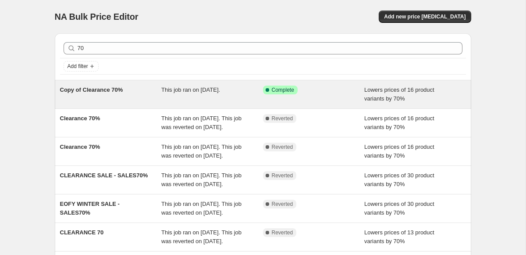
click at [143, 96] on div "Copy of Clearance 70%" at bounding box center [111, 94] width 102 height 18
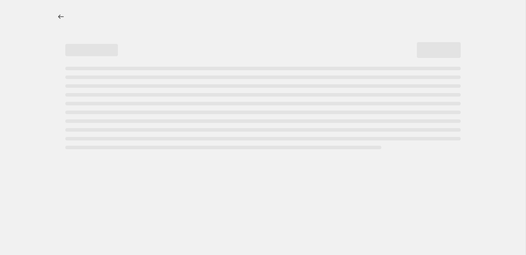
select select "percentage"
select select "tag"
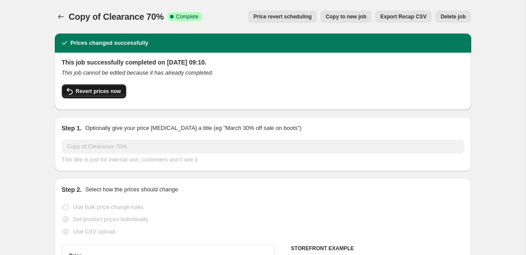
click at [88, 95] on button "Revert prices now" at bounding box center [94, 91] width 64 height 14
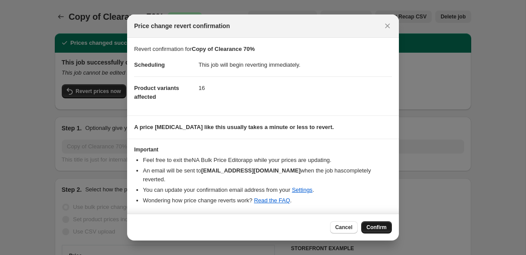
click at [371, 224] on span "Confirm" at bounding box center [376, 226] width 20 height 7
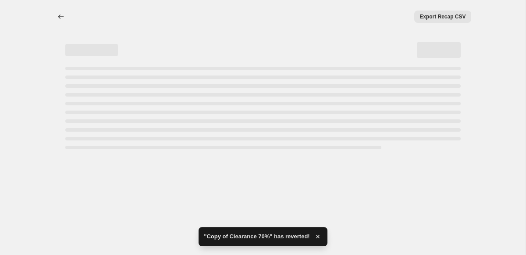
select select "percentage"
select select "tag"
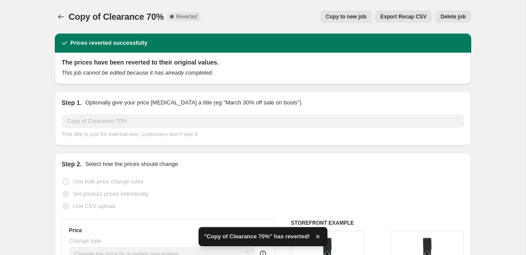
click at [340, 16] on span "Copy to new job" at bounding box center [346, 16] width 41 height 7
select select "percentage"
select select "tag"
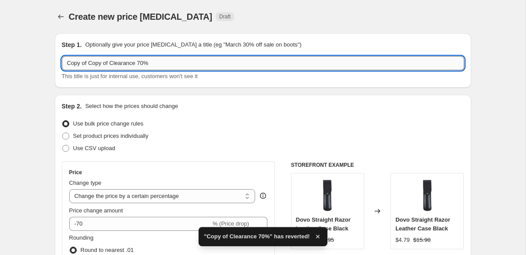
click at [90, 64] on input "Copy of Copy of Clearance 70%" at bounding box center [263, 63] width 402 height 14
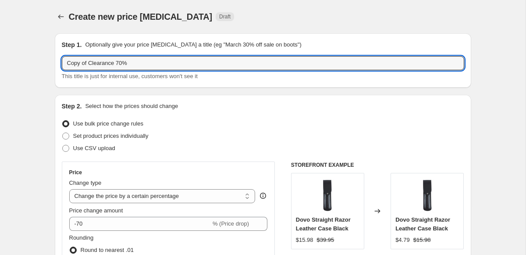
type input "Copy of Clearance 70%"
click at [189, 113] on div "Step 2. Select how the prices should change Use bulk price change rules Set pro…" at bounding box center [263, 249] width 402 height 294
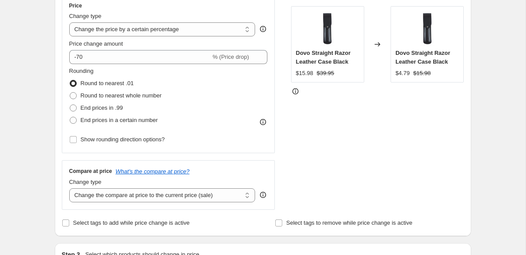
scroll to position [167, 0]
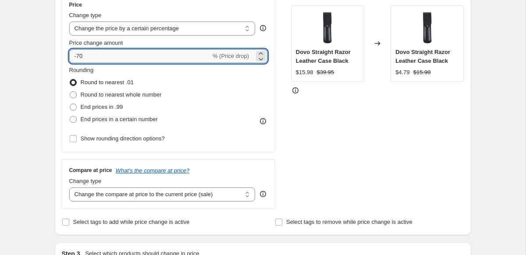
click at [133, 51] on input "-70" at bounding box center [140, 56] width 142 height 14
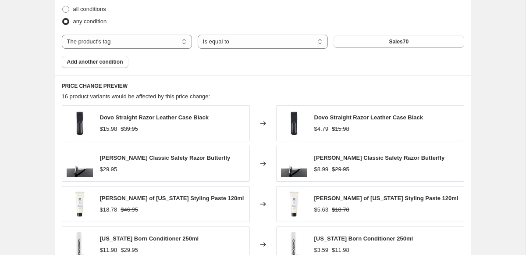
scroll to position [509, 0]
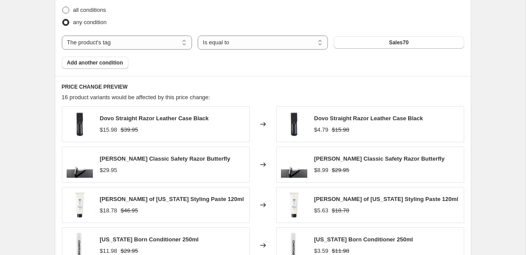
click at [64, 8] on span at bounding box center [65, 10] width 7 height 7
click at [63, 7] on input "all conditions" at bounding box center [62, 7] width 0 height 0
radio input "true"
click at [66, 23] on span at bounding box center [65, 22] width 7 height 7
click at [63, 19] on input "any condition" at bounding box center [62, 19] width 0 height 0
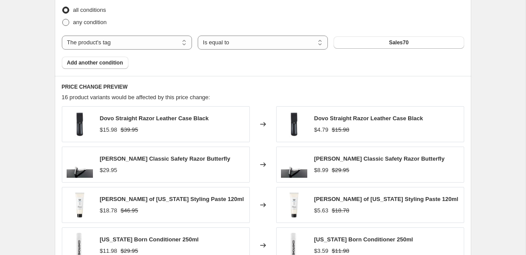
radio input "true"
click at [66, 13] on span at bounding box center [66, 10] width 8 height 8
click at [63, 7] on input "all conditions" at bounding box center [62, 7] width 0 height 0
radio input "true"
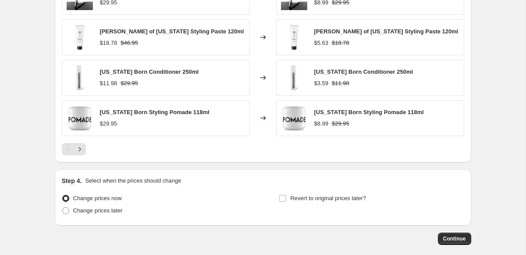
scroll to position [720, 0]
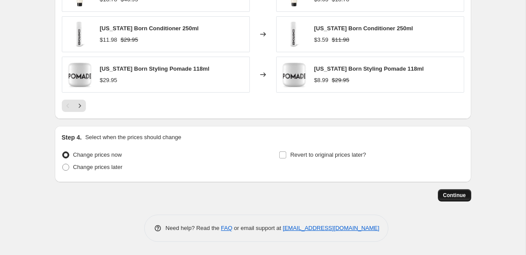
click at [454, 191] on span "Continue" at bounding box center [454, 194] width 23 height 7
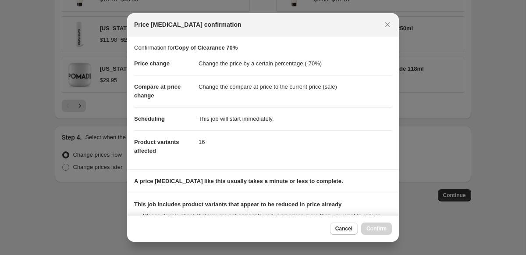
scroll to position [114, 0]
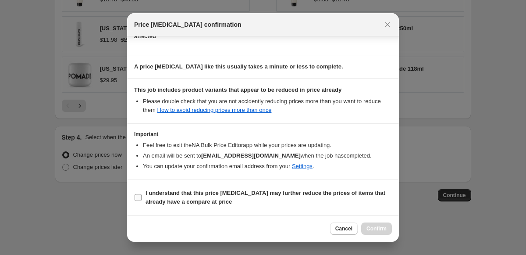
click at [139, 196] on input "I understand that this price [MEDICAL_DATA] may further reduce the prices of it…" at bounding box center [138, 197] width 7 height 7
checkbox input "true"
click at [373, 230] on span "Confirm" at bounding box center [376, 228] width 20 height 7
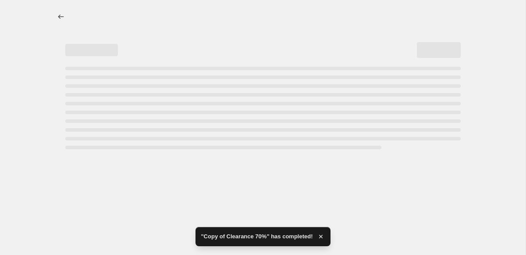
select select "percentage"
select select "tag"
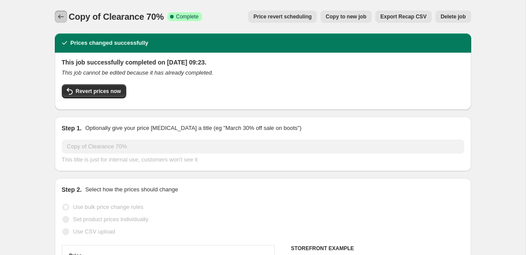
click at [58, 14] on icon "Price change jobs" at bounding box center [61, 16] width 9 height 9
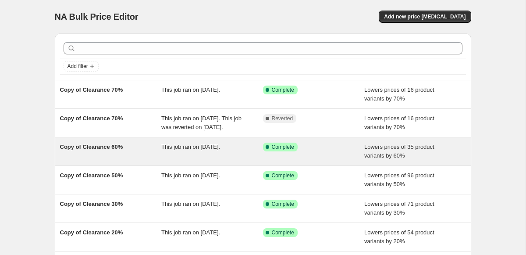
click at [90, 152] on div "Copy of Clearance 60%" at bounding box center [111, 151] width 102 height 18
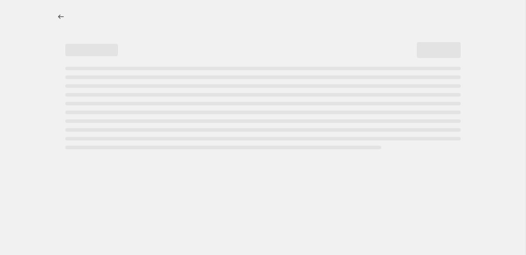
select select "percentage"
select select "tag"
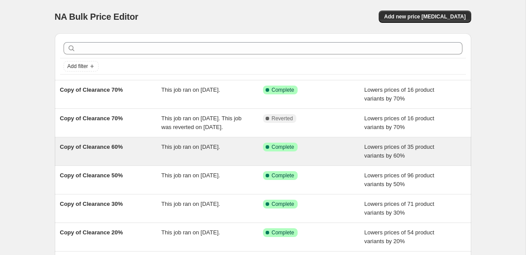
click at [123, 150] on span "Copy of Clearance 60%" at bounding box center [91, 146] width 63 height 7
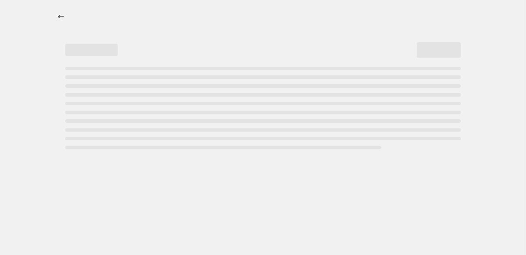
select select "percentage"
select select "tag"
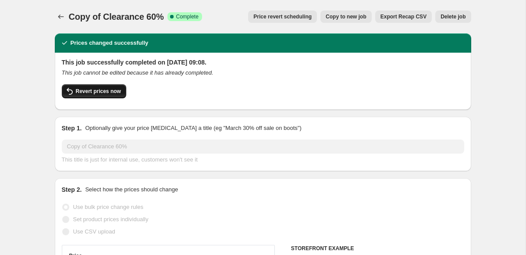
click at [92, 92] on span "Revert prices now" at bounding box center [98, 91] width 45 height 7
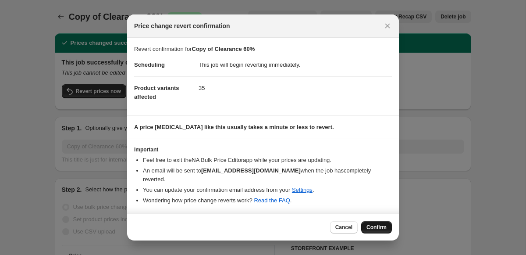
click at [368, 227] on span "Confirm" at bounding box center [376, 226] width 20 height 7
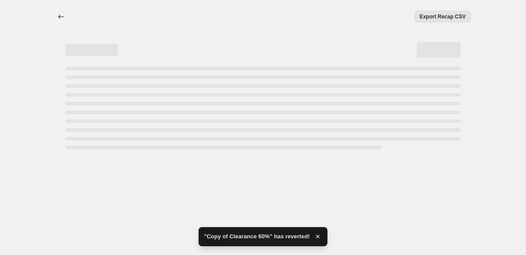
select select "percentage"
select select "tag"
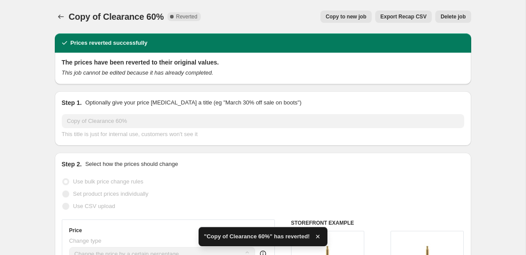
click at [343, 14] on span "Copy to new job" at bounding box center [346, 16] width 41 height 7
select select "percentage"
select select "tag"
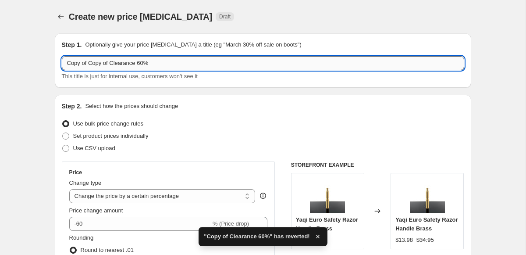
click at [92, 62] on input "Copy of Copy of Clearance 60%" at bounding box center [263, 63] width 402 height 14
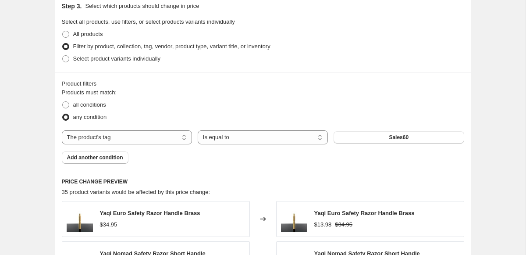
scroll to position [416, 0]
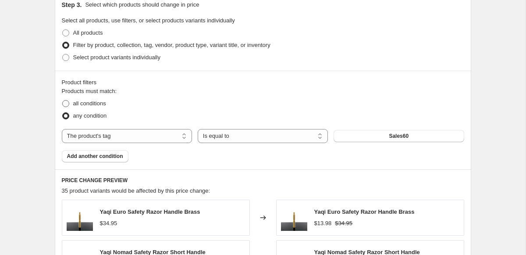
type input "Copy of Clearance 60%"
click at [64, 102] on span at bounding box center [65, 103] width 7 height 7
click at [63, 100] on input "all conditions" at bounding box center [62, 100] width 0 height 0
radio input "true"
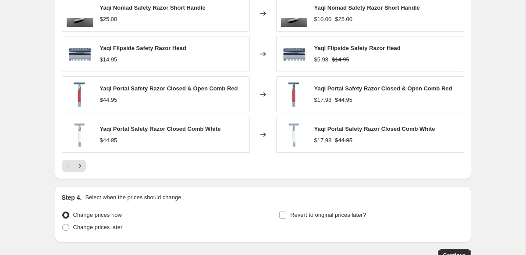
scroll to position [720, 0]
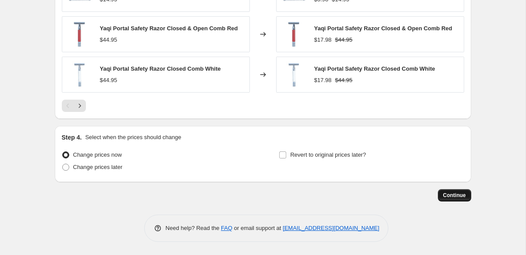
click at [452, 194] on span "Continue" at bounding box center [454, 194] width 23 height 7
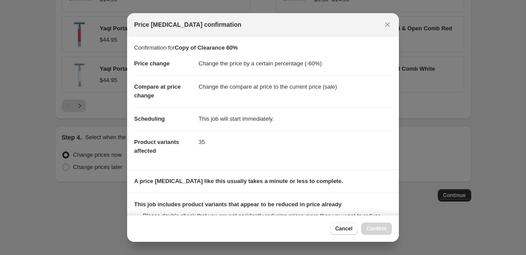
scroll to position [114, 0]
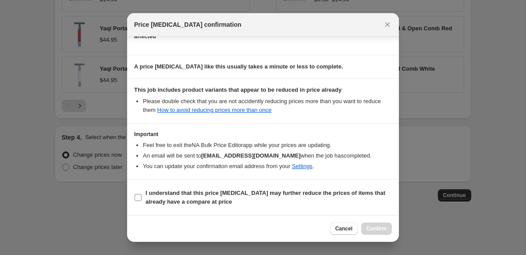
click at [137, 196] on input "I understand that this price [MEDICAL_DATA] may further reduce the prices of it…" at bounding box center [138, 197] width 7 height 7
checkbox input "true"
click at [374, 226] on span "Confirm" at bounding box center [376, 228] width 20 height 7
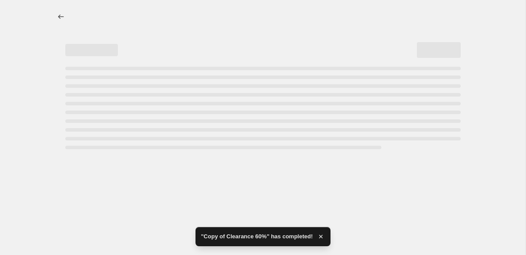
select select "percentage"
select select "tag"
